Goal: Task Accomplishment & Management: Manage account settings

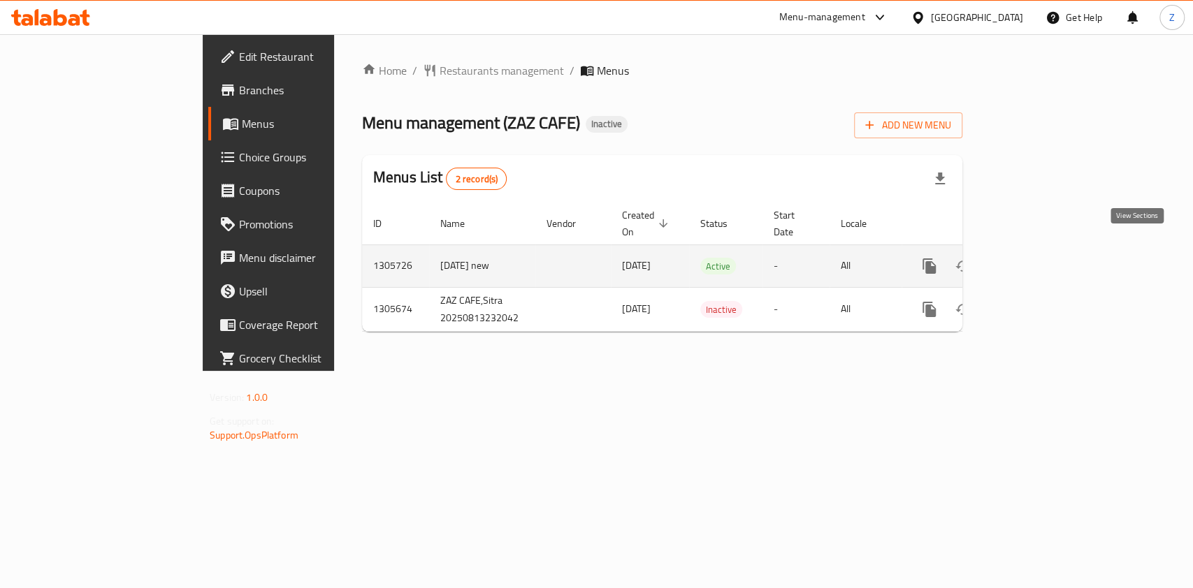
click at [1038, 258] on icon "enhanced table" at bounding box center [1030, 266] width 17 height 17
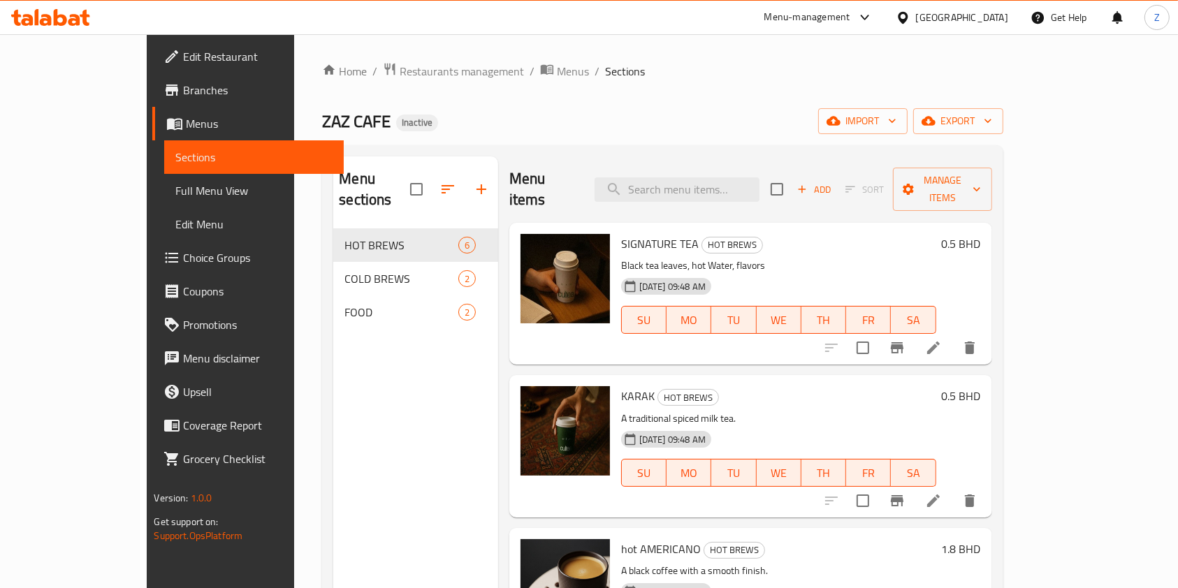
click at [686, 96] on div "Home / Restaurants management / Menus / Sections ZAZ CAFE Inactive import expor…" at bounding box center [662, 409] width 681 height 694
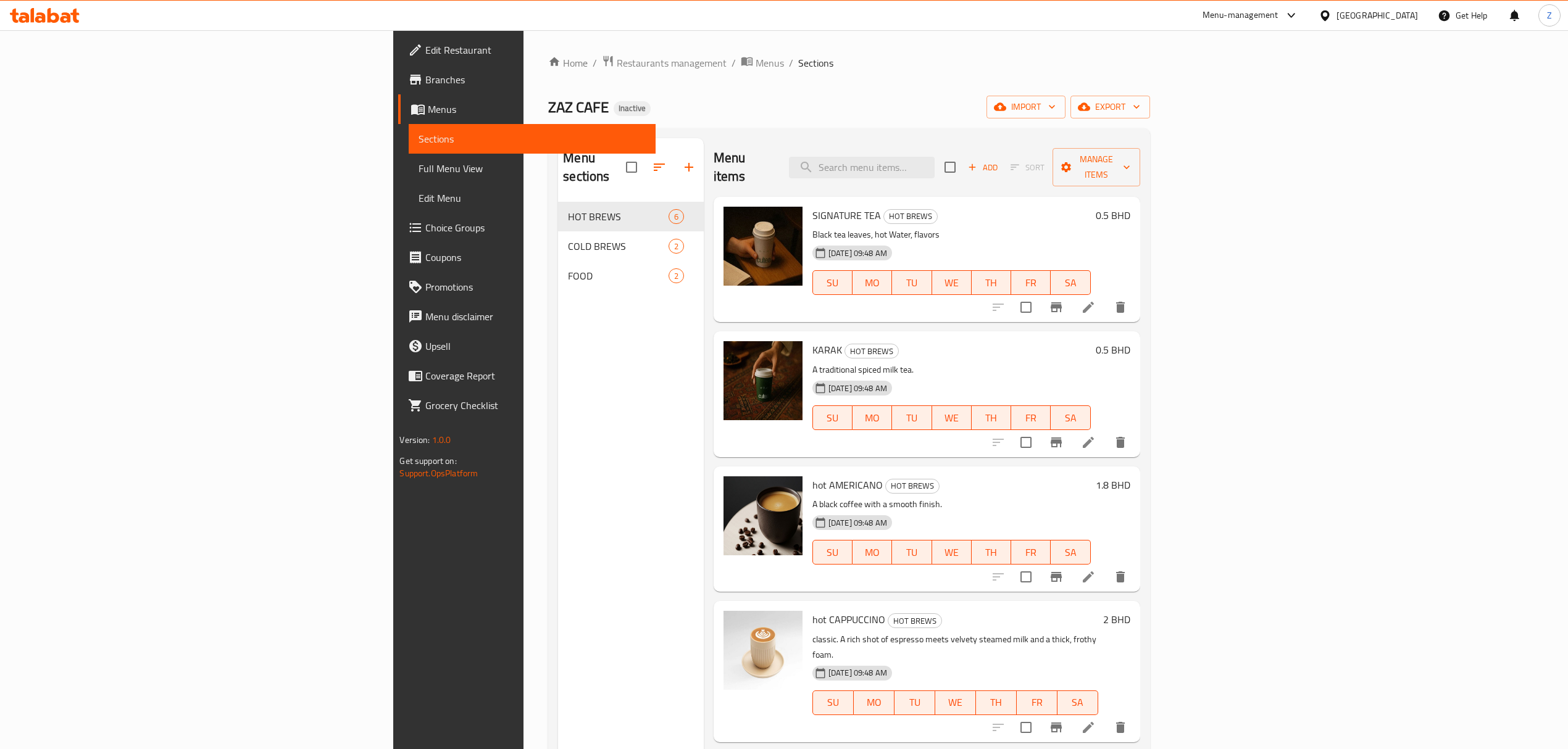
click at [558, 339] on div "Menu sections HOT BREWS 6 COLD BREWS 2 FOOD 2" at bounding box center [631, 513] width 146 height 749
click at [681, 160] on icon "button" at bounding box center [688, 167] width 15 height 15
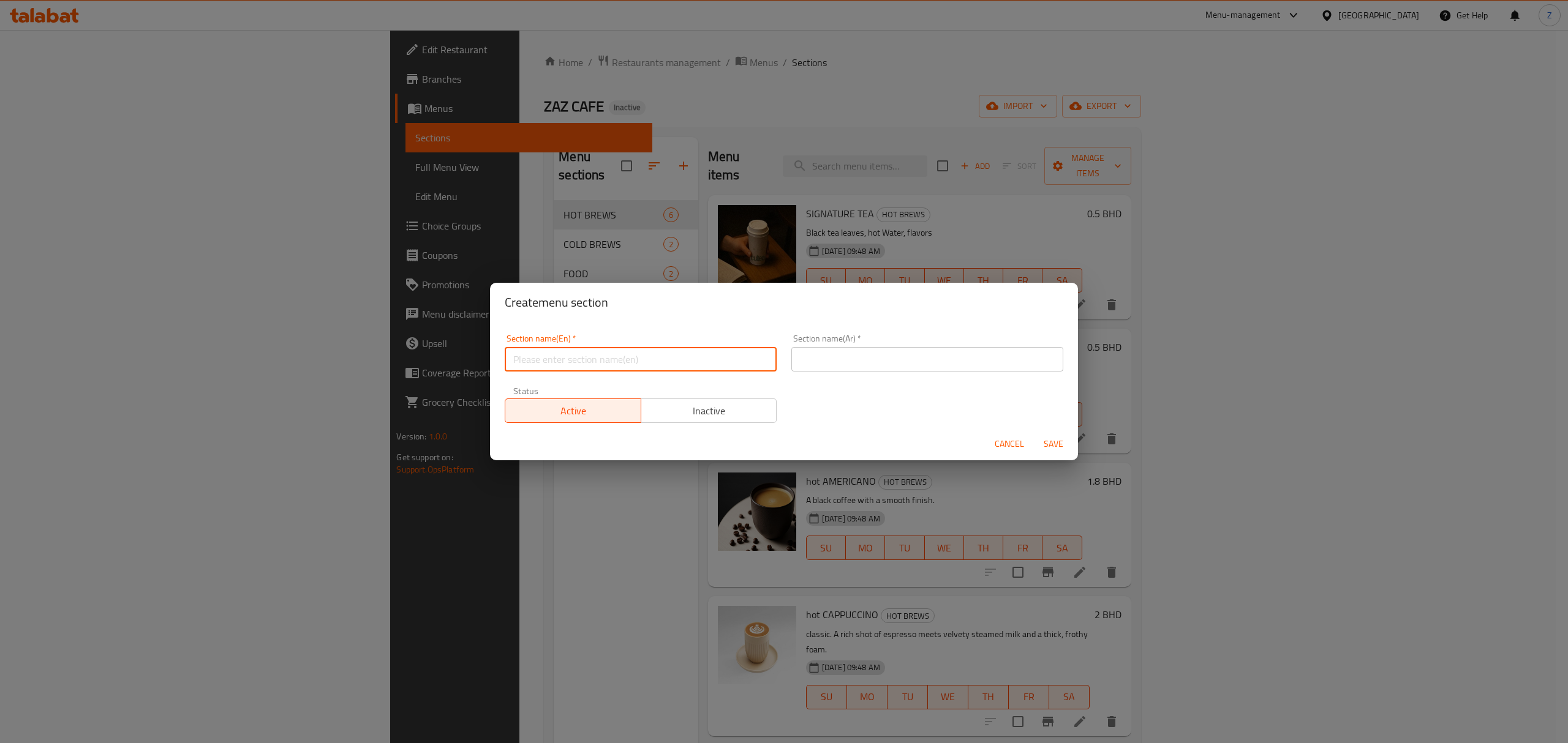
click at [573, 360] on input "text" at bounding box center [641, 359] width 272 height 25
paste input "dessert"
type input "dessert"
click at [876, 360] on input "text" at bounding box center [927, 359] width 272 height 25
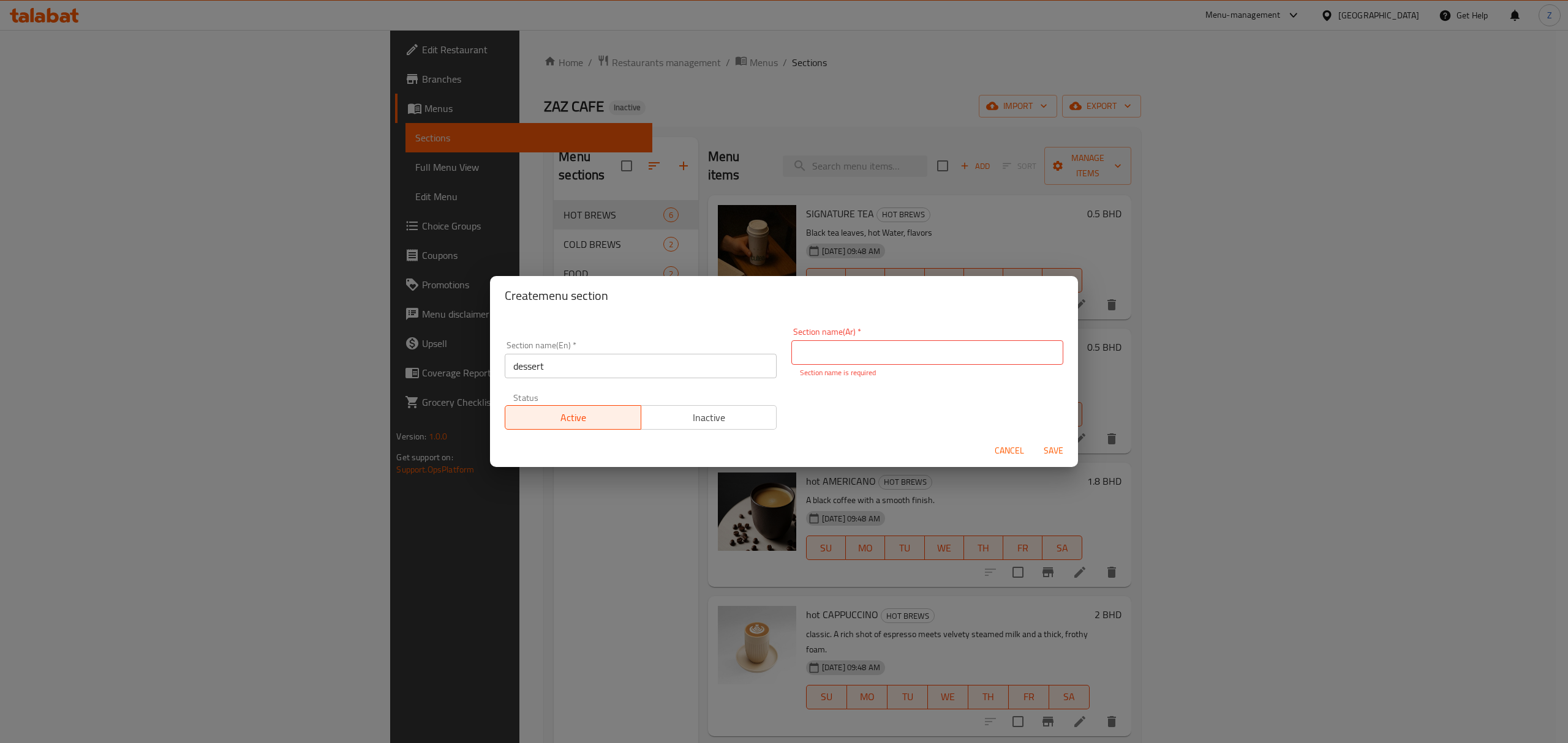
click at [809, 346] on input "text" at bounding box center [927, 353] width 272 height 25
type input "p"
type input "حلوى"
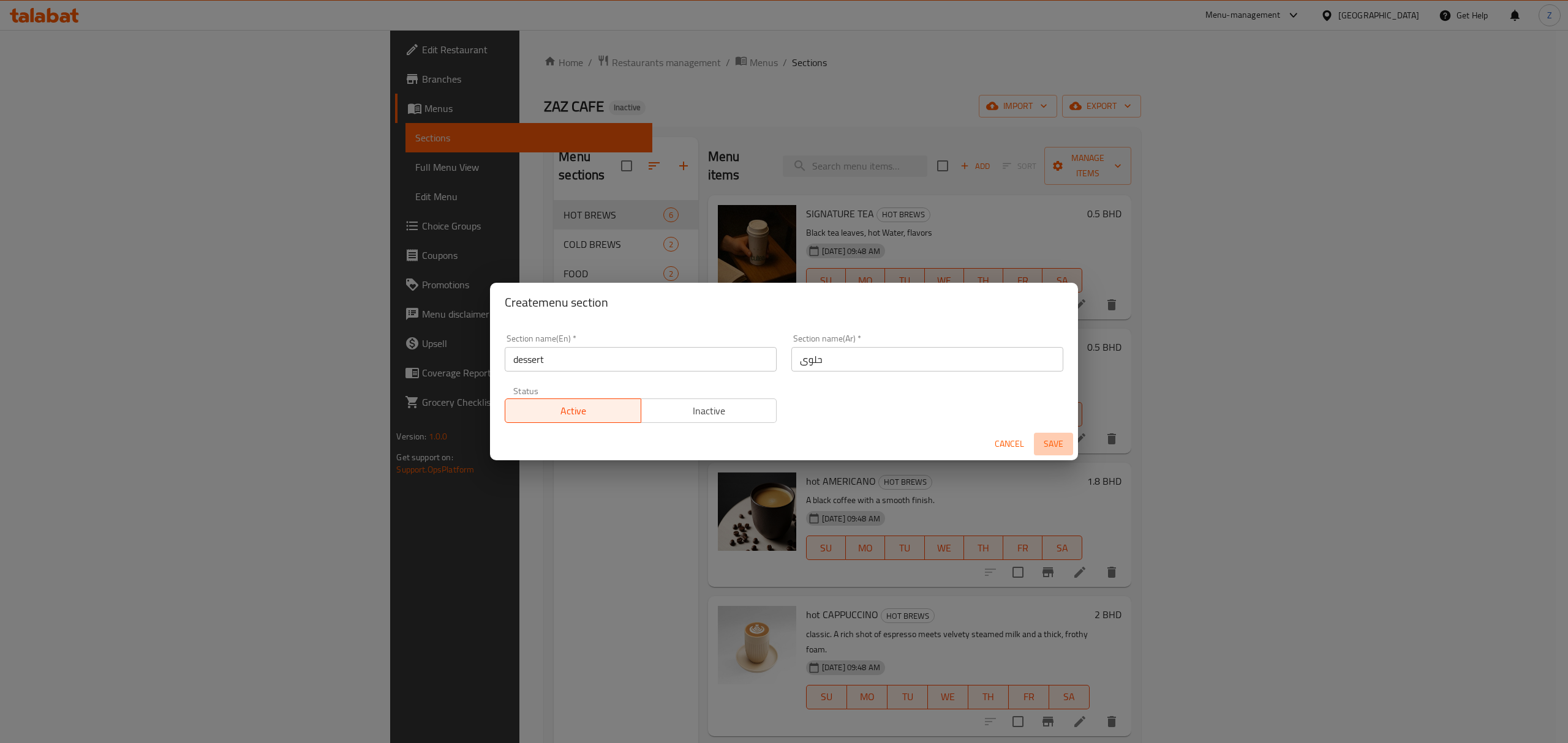
click at [1045, 446] on span "Save" at bounding box center [1054, 443] width 30 height 15
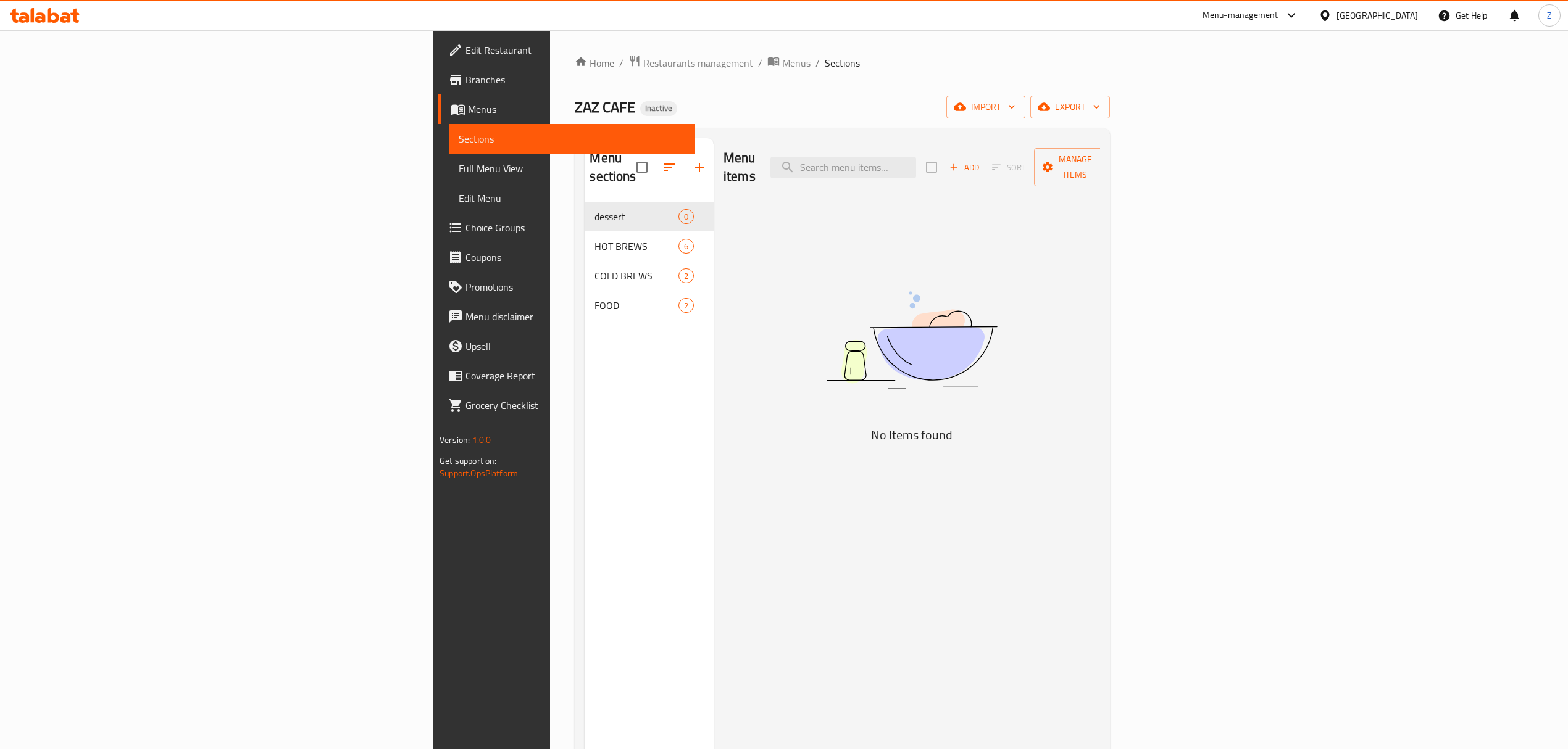
drag, startPoint x: 423, startPoint y: 200, endPoint x: 429, endPoint y: 316, distance: 116.2
click at [585, 316] on div "Menu sections dessert 0 HOT BREWS 6 COLD BREWS 2 FOOD 2" at bounding box center [649, 513] width 129 height 749
click at [629, 155] on input "checkbox" at bounding box center [641, 167] width 26 height 26
checkbox input "false"
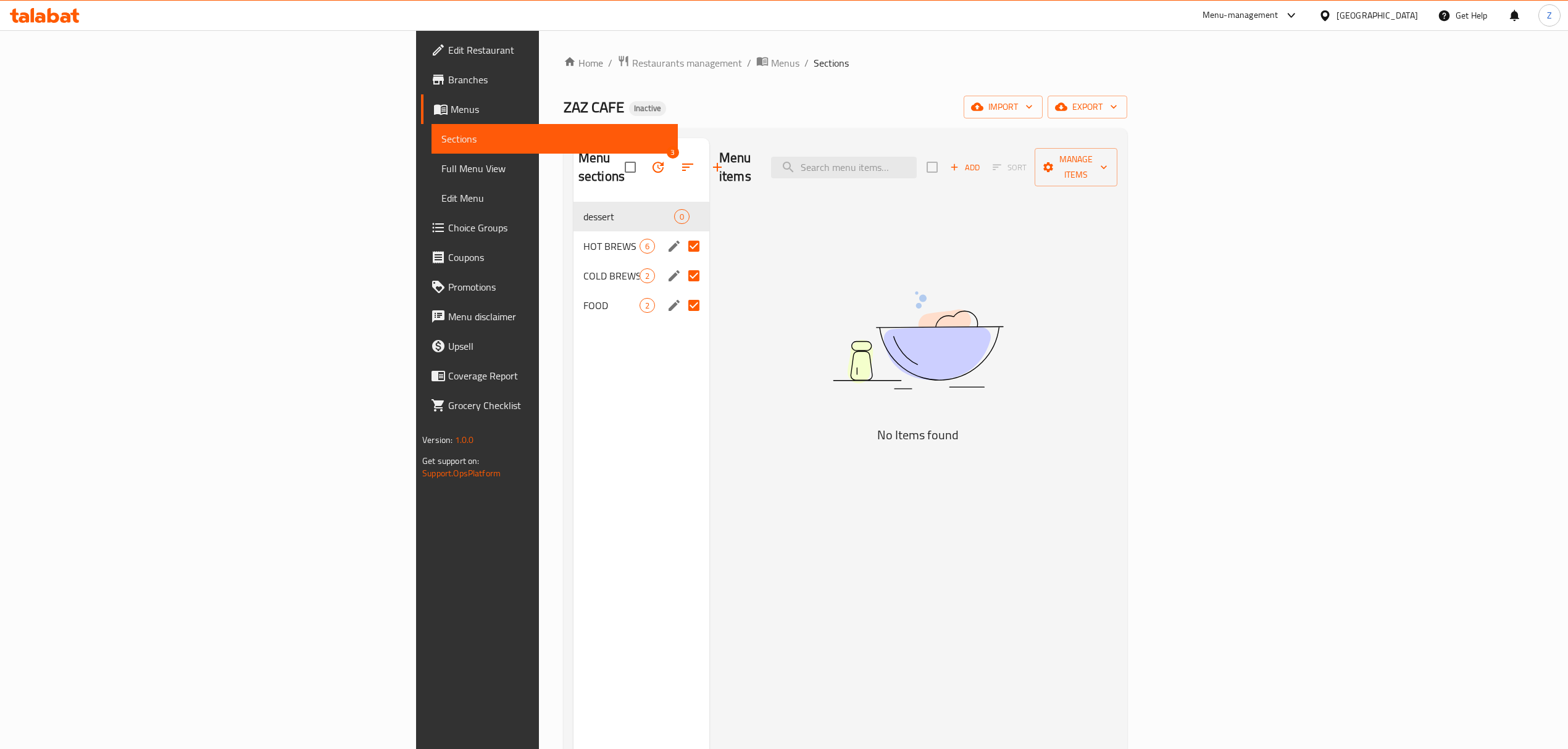
click at [573, 155] on div "Menu sections 3" at bounding box center [641, 168] width 136 height 58
click at [643, 162] on button "button" at bounding box center [658, 168] width 30 height 30
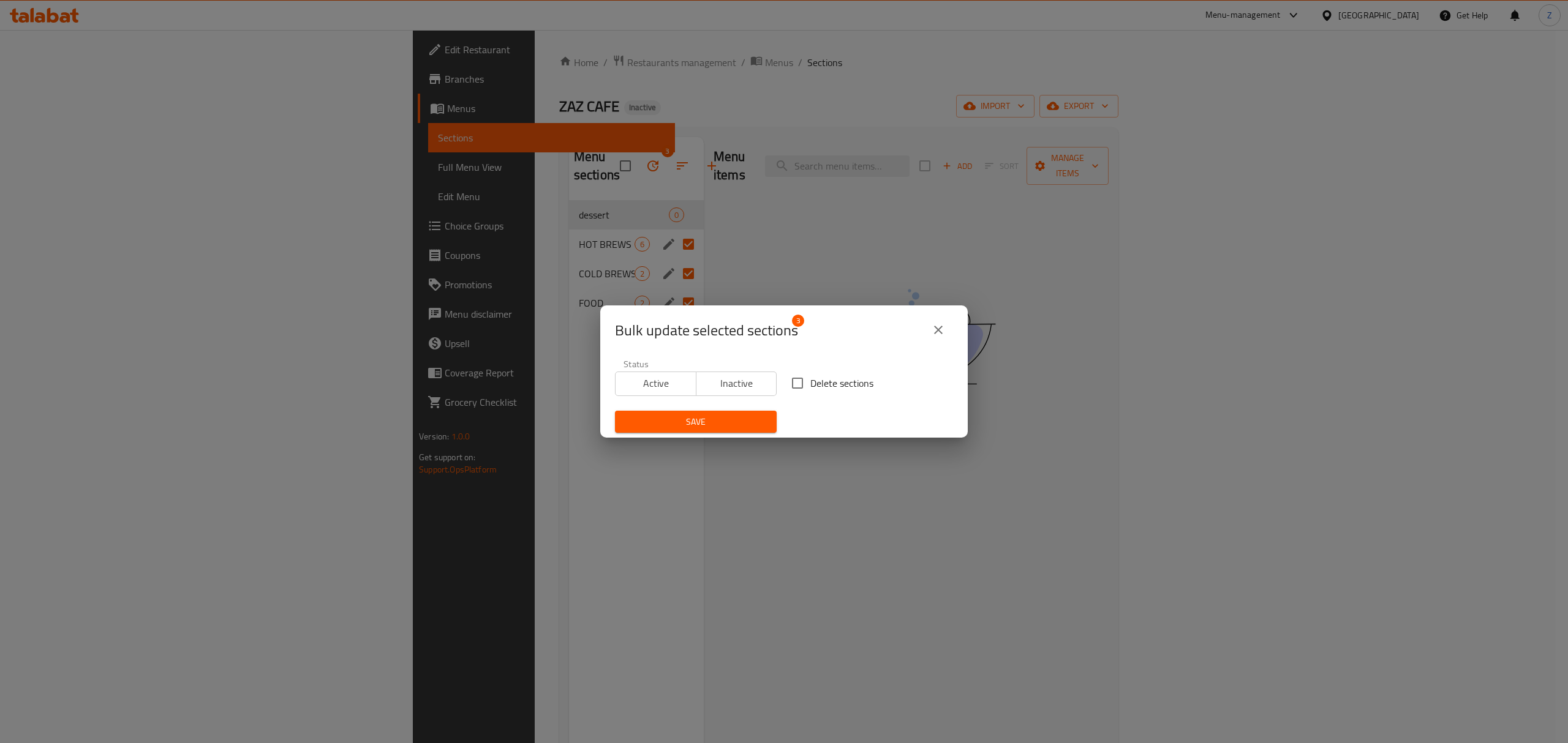
drag, startPoint x: 937, startPoint y: 327, endPoint x: 925, endPoint y: 322, distance: 13.0
click at [937, 329] on icon "close" at bounding box center [938, 329] width 15 height 15
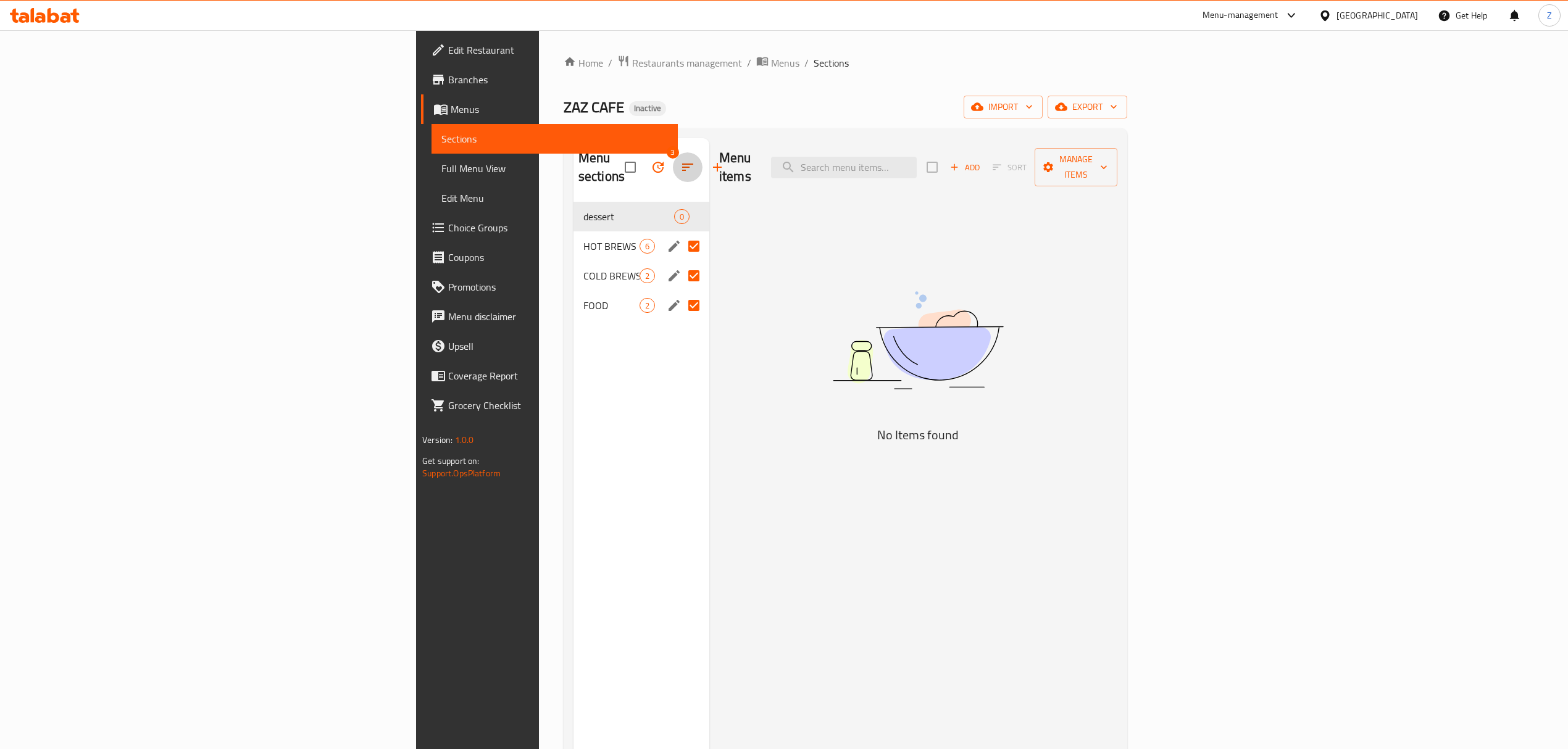
click at [680, 161] on icon "button" at bounding box center [687, 167] width 15 height 15
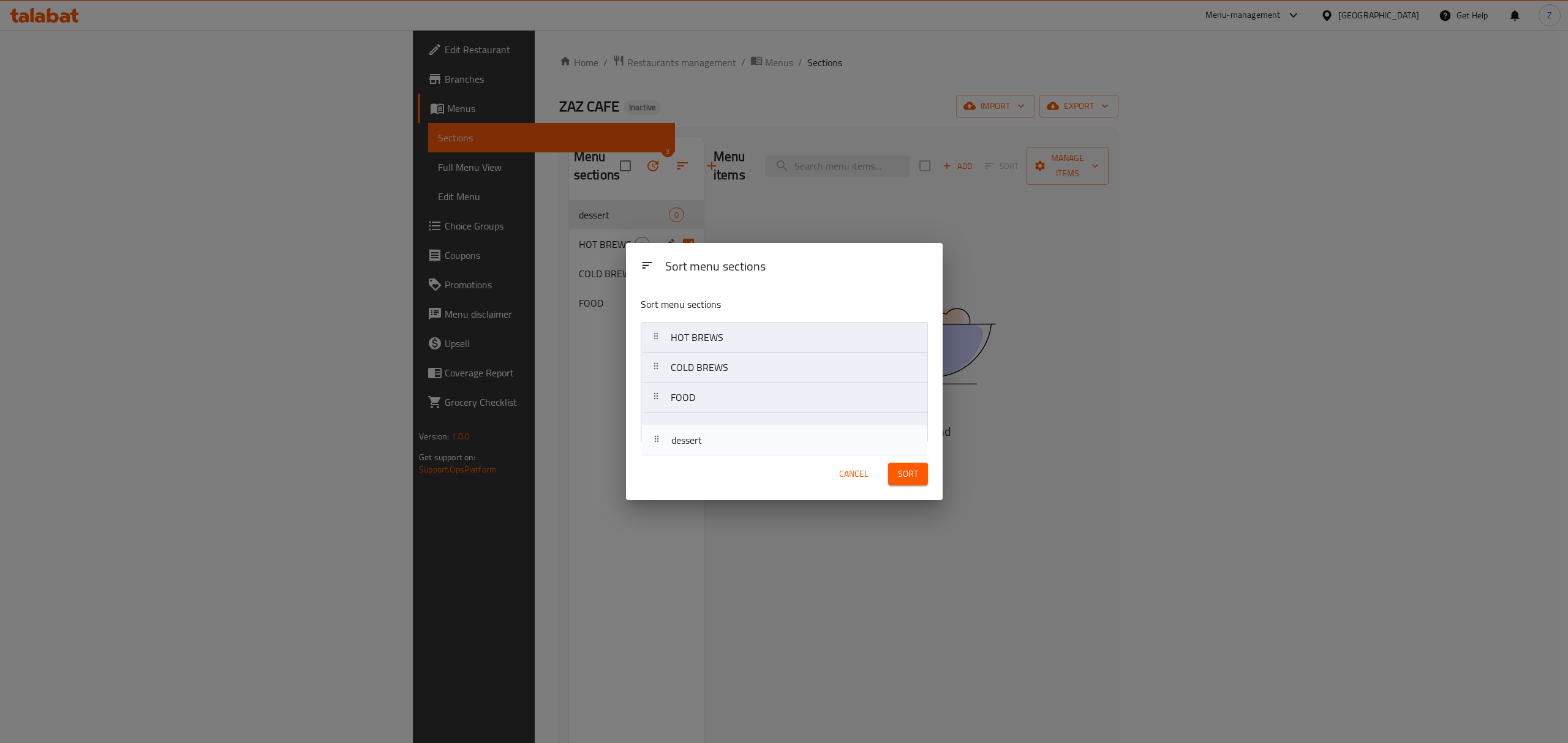
drag, startPoint x: 742, startPoint y: 345, endPoint x: 743, endPoint y: 444, distance: 99.0
click at [743, 451] on div "Sort menu sections Sort menu sections dessert HOT BREWS COLD BREWS FOOD Cancel …" at bounding box center [784, 371] width 316 height 257
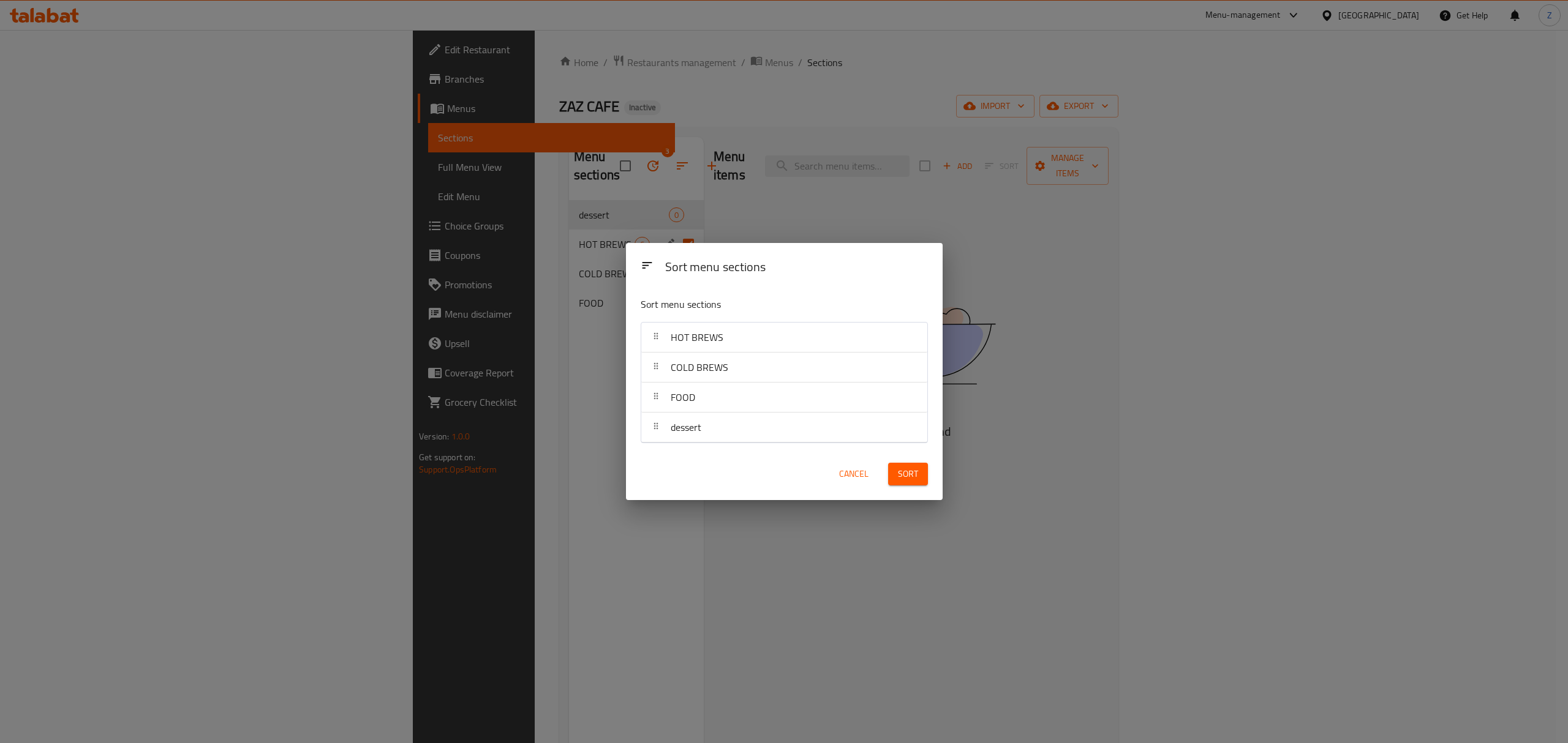
click at [899, 481] on span "Sort" at bounding box center [907, 473] width 20 height 15
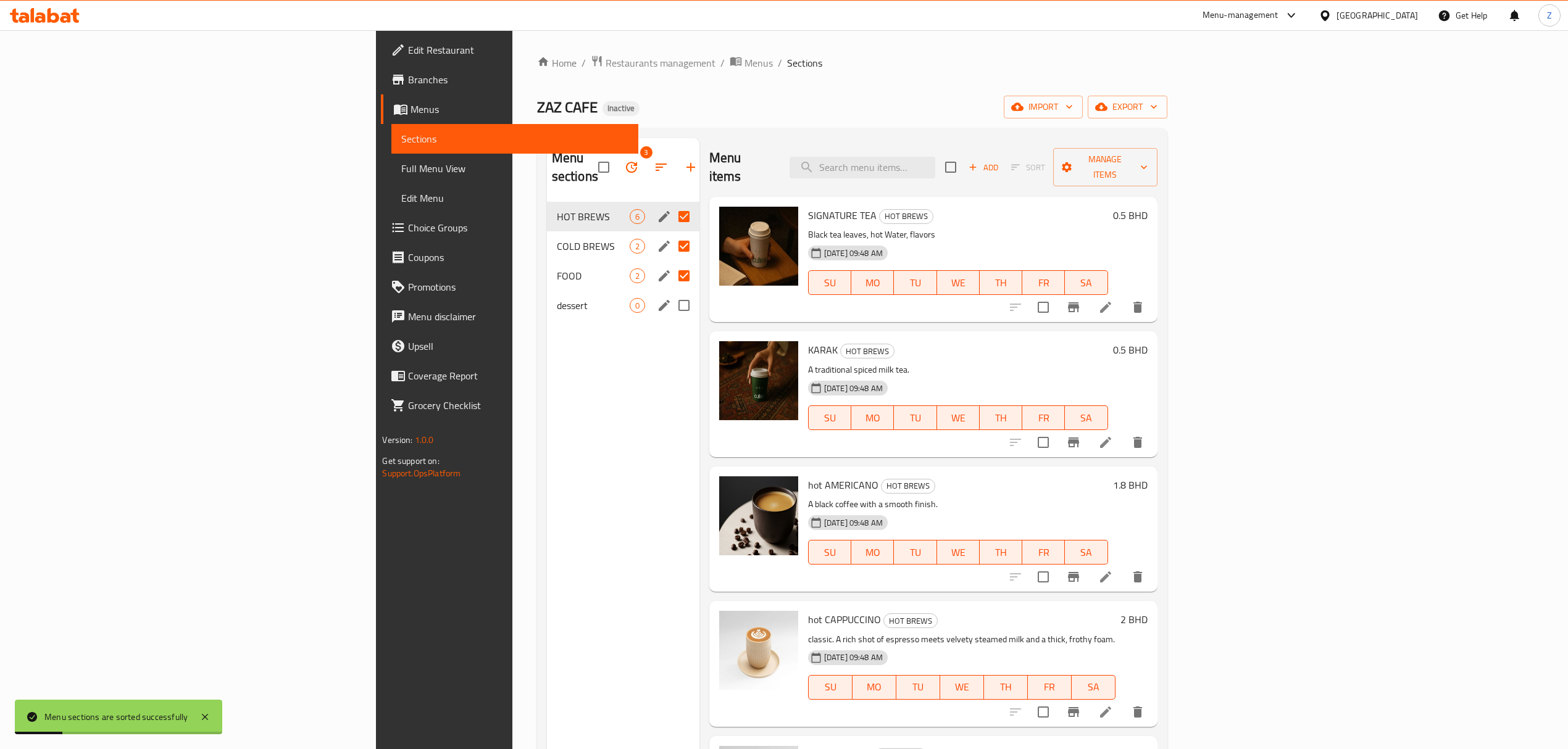
click at [557, 298] on span "dessert" at bounding box center [593, 305] width 72 height 15
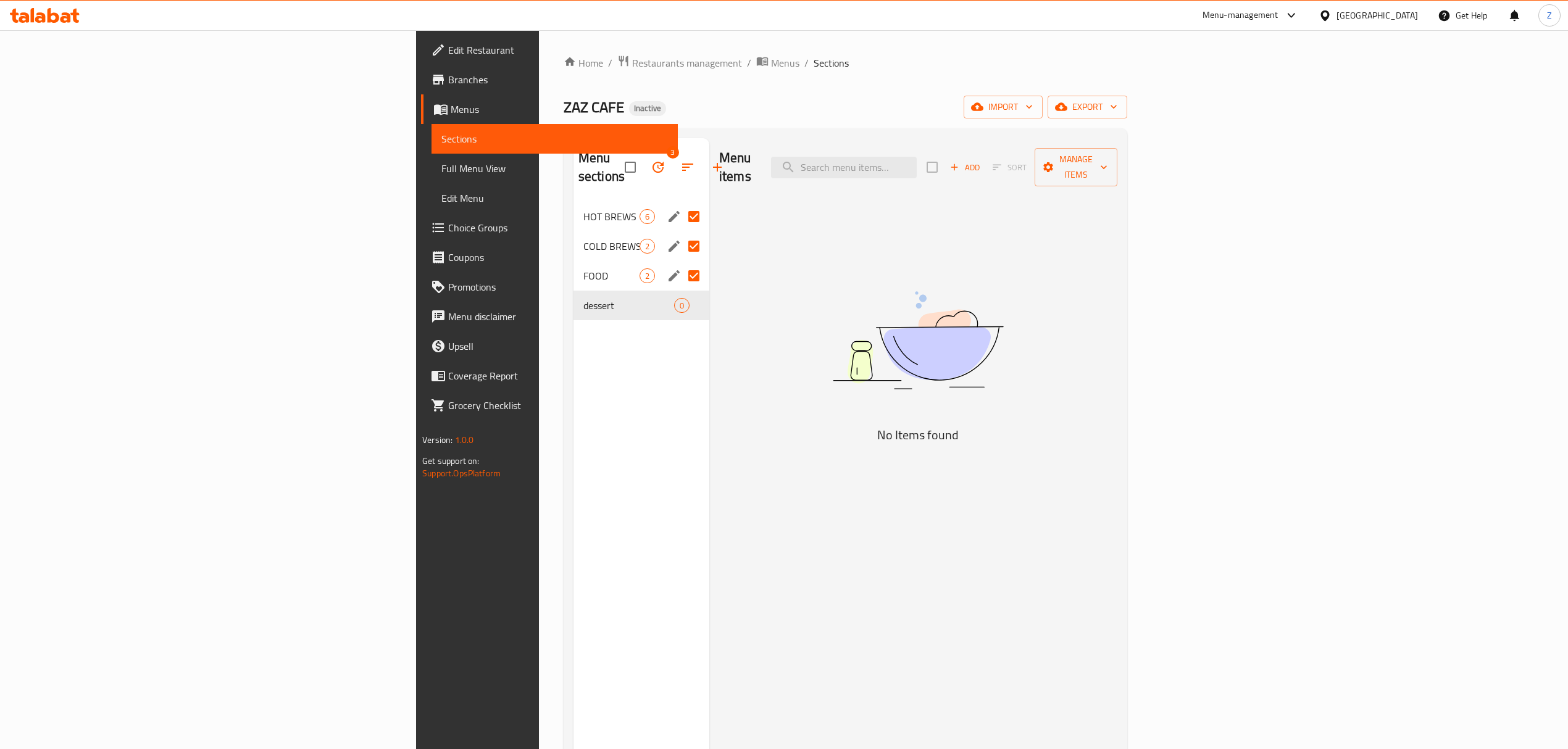
click at [709, 200] on div "Menu items Add Sort Manage items No Items found" at bounding box center [913, 513] width 408 height 749
click at [573, 148] on div "Menu sections 3" at bounding box center [641, 168] width 136 height 58
